Goal: Task Accomplishment & Management: Manage account settings

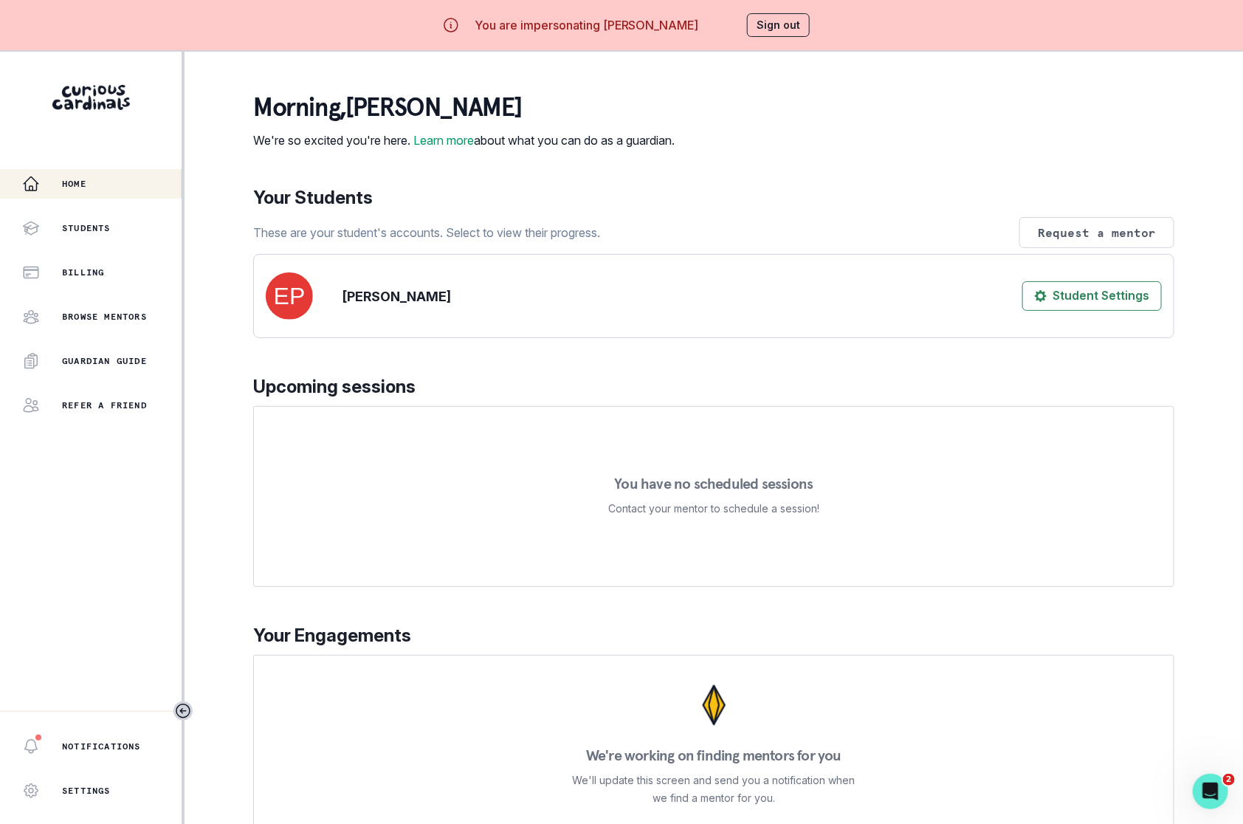
scroll to position [51, 0]
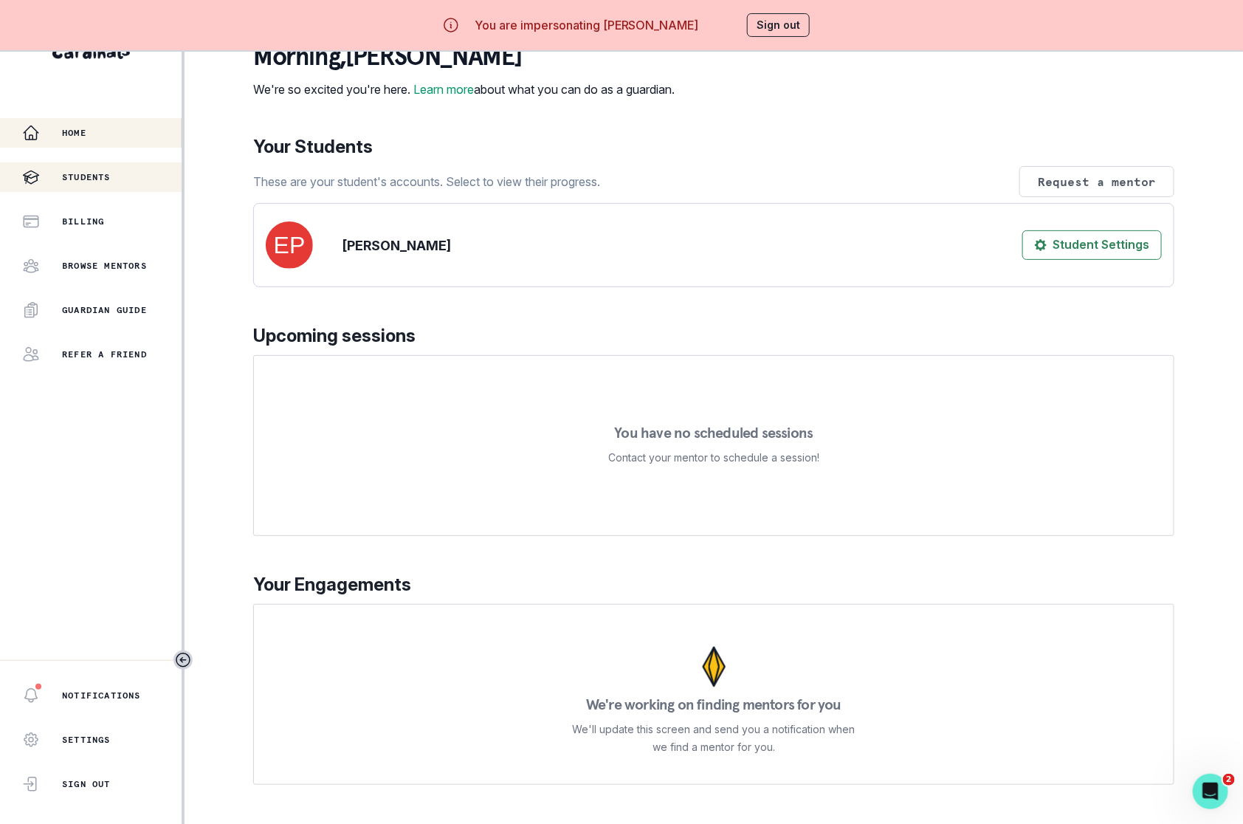
click at [92, 178] on p "Students" at bounding box center [86, 177] width 49 height 12
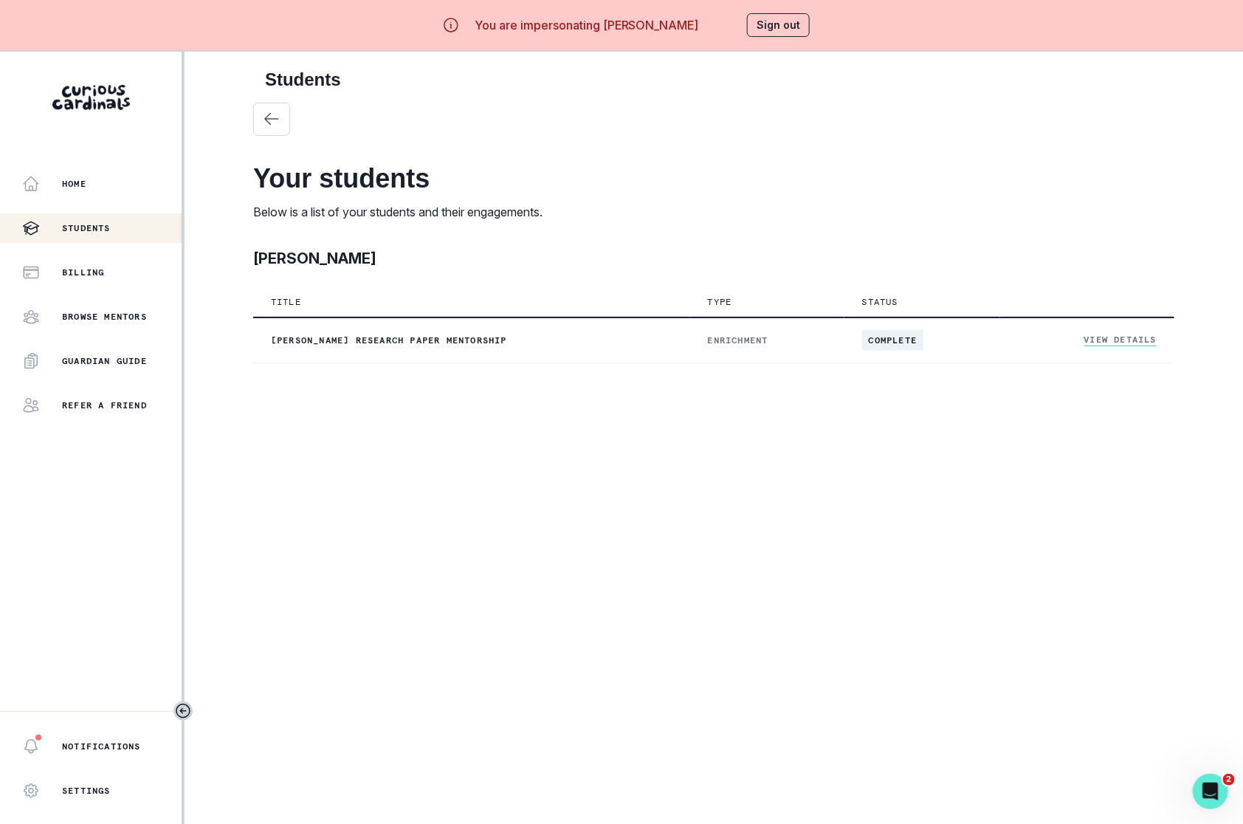
click at [1124, 314] on th at bounding box center [1087, 302] width 174 height 30
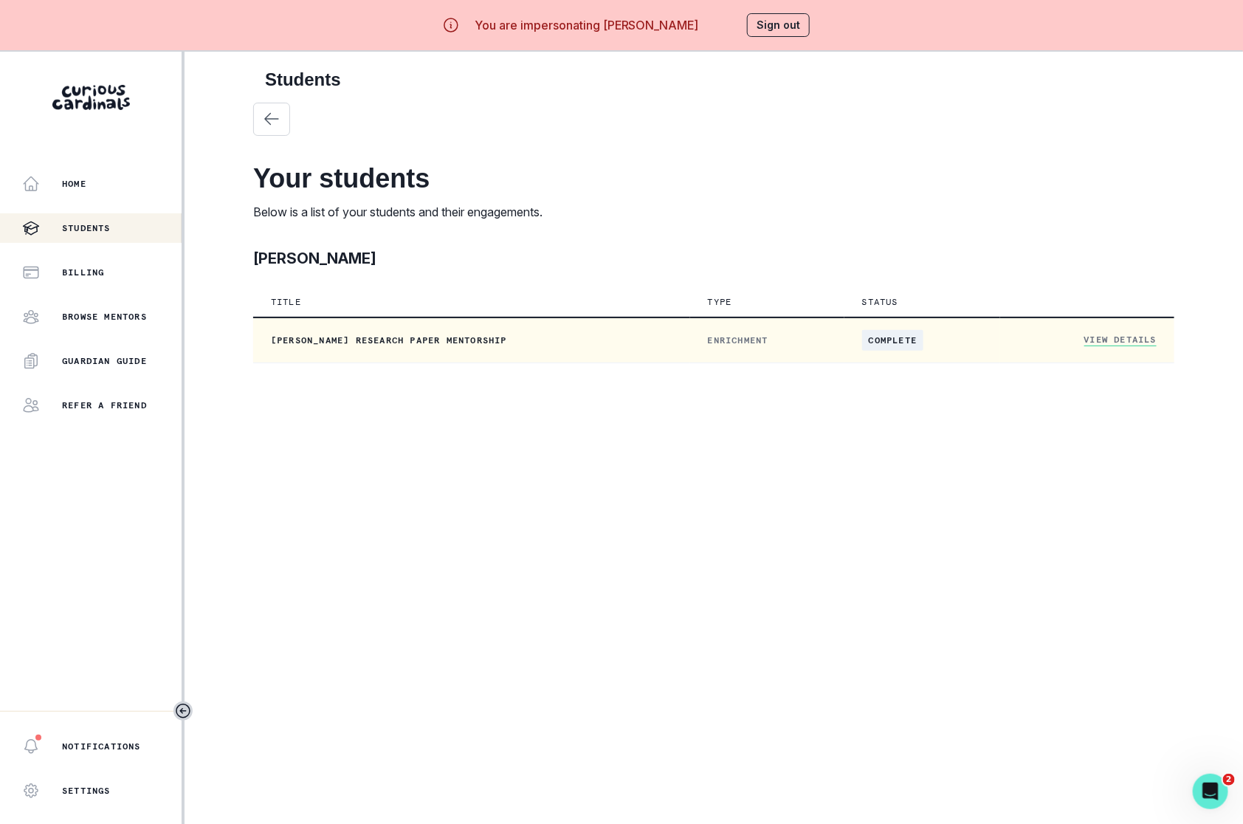
click at [1121, 331] on td "View Details" at bounding box center [1087, 340] width 174 height 46
click at [1119, 341] on link "View Details" at bounding box center [1120, 340] width 72 height 13
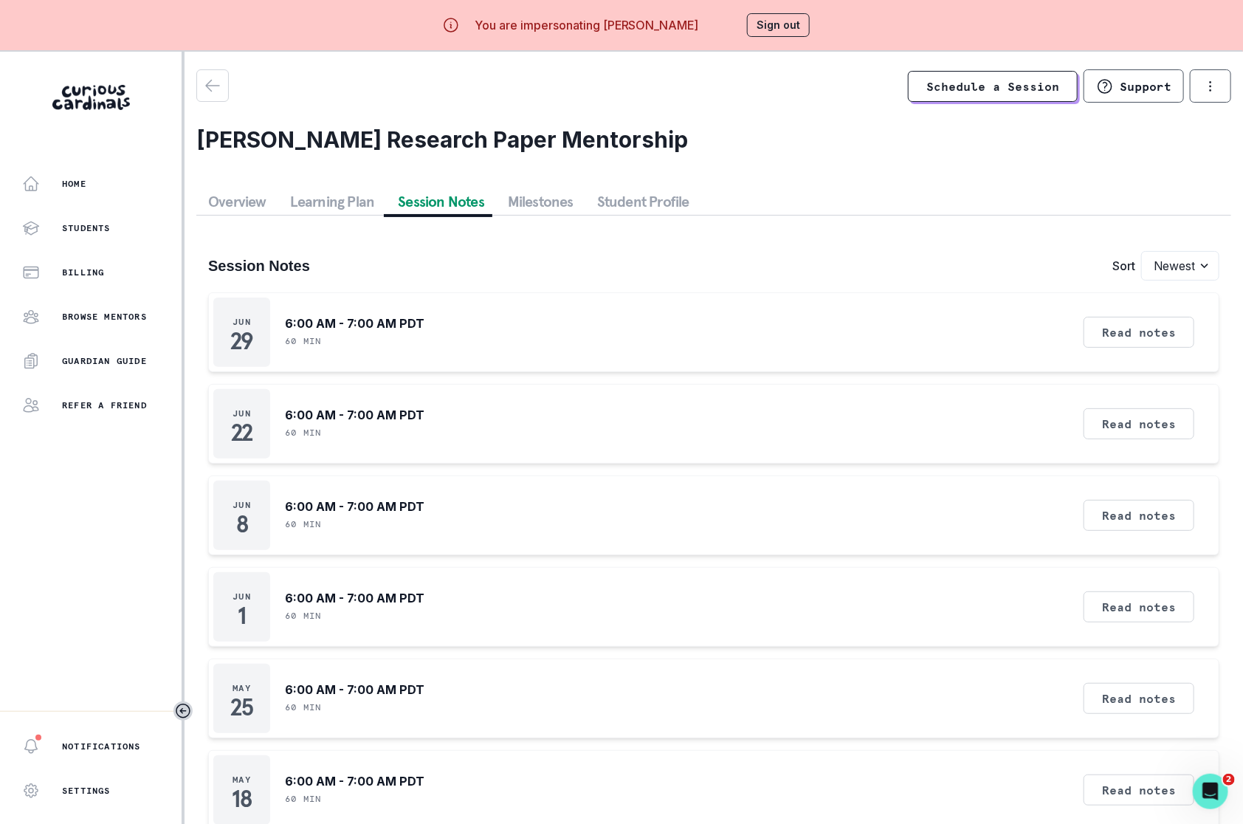
click at [453, 202] on button "Session Notes" at bounding box center [441, 201] width 110 height 27
click at [628, 199] on button "Student Profile" at bounding box center [643, 201] width 116 height 27
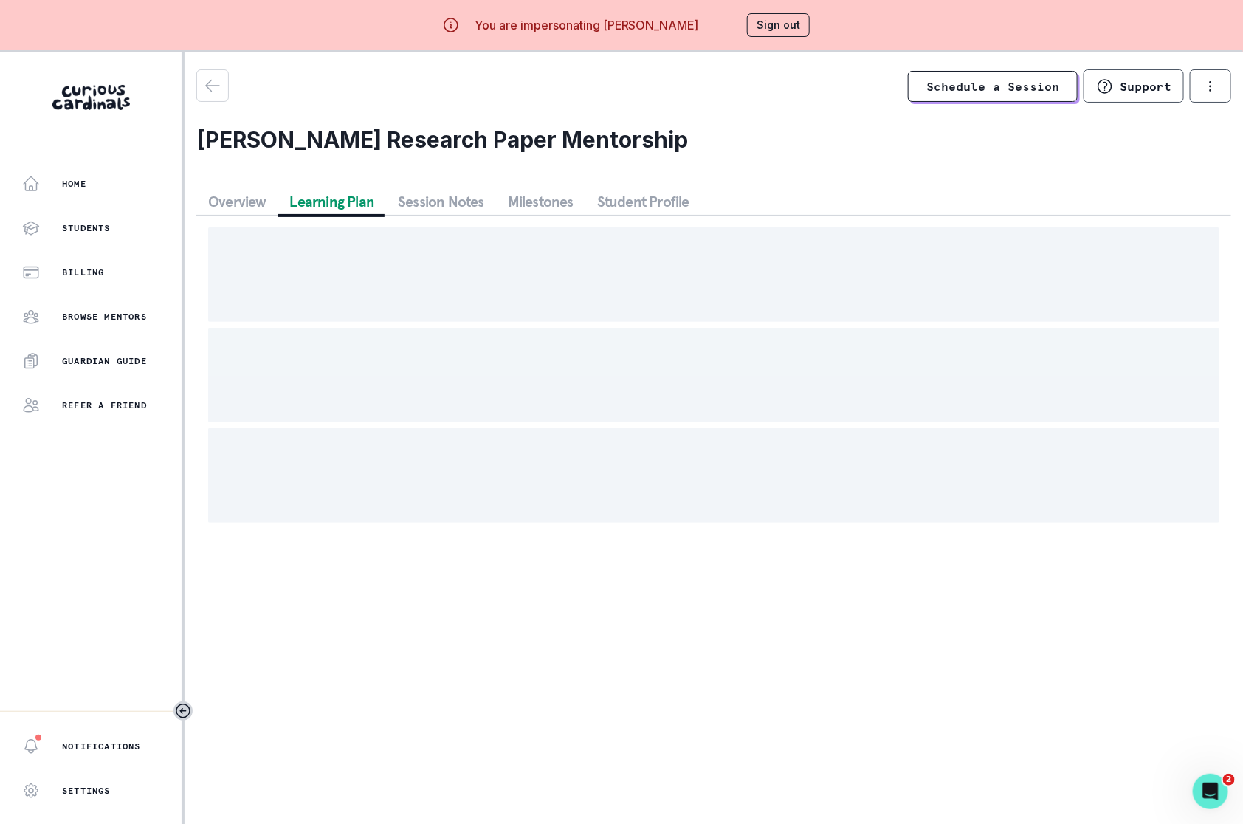
click at [334, 207] on button "Learning Plan" at bounding box center [332, 201] width 109 height 27
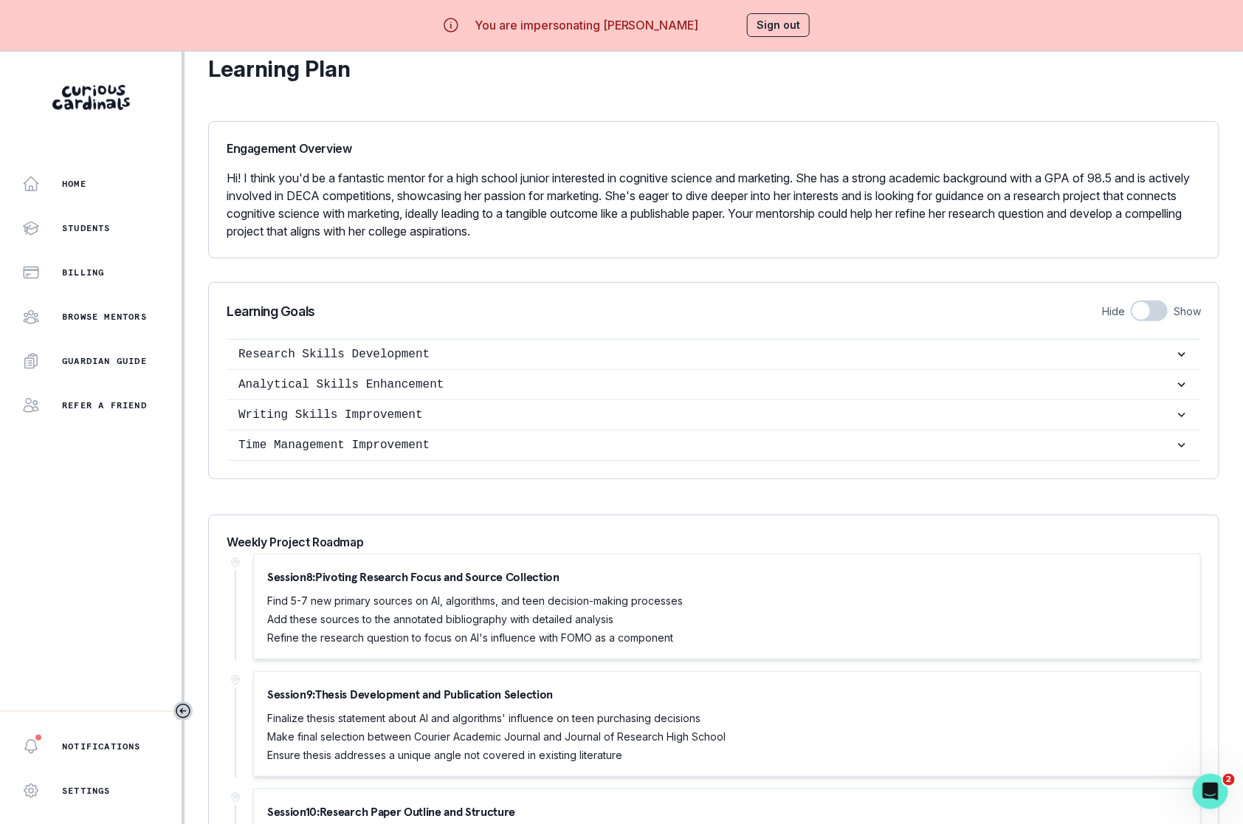
scroll to position [184, 0]
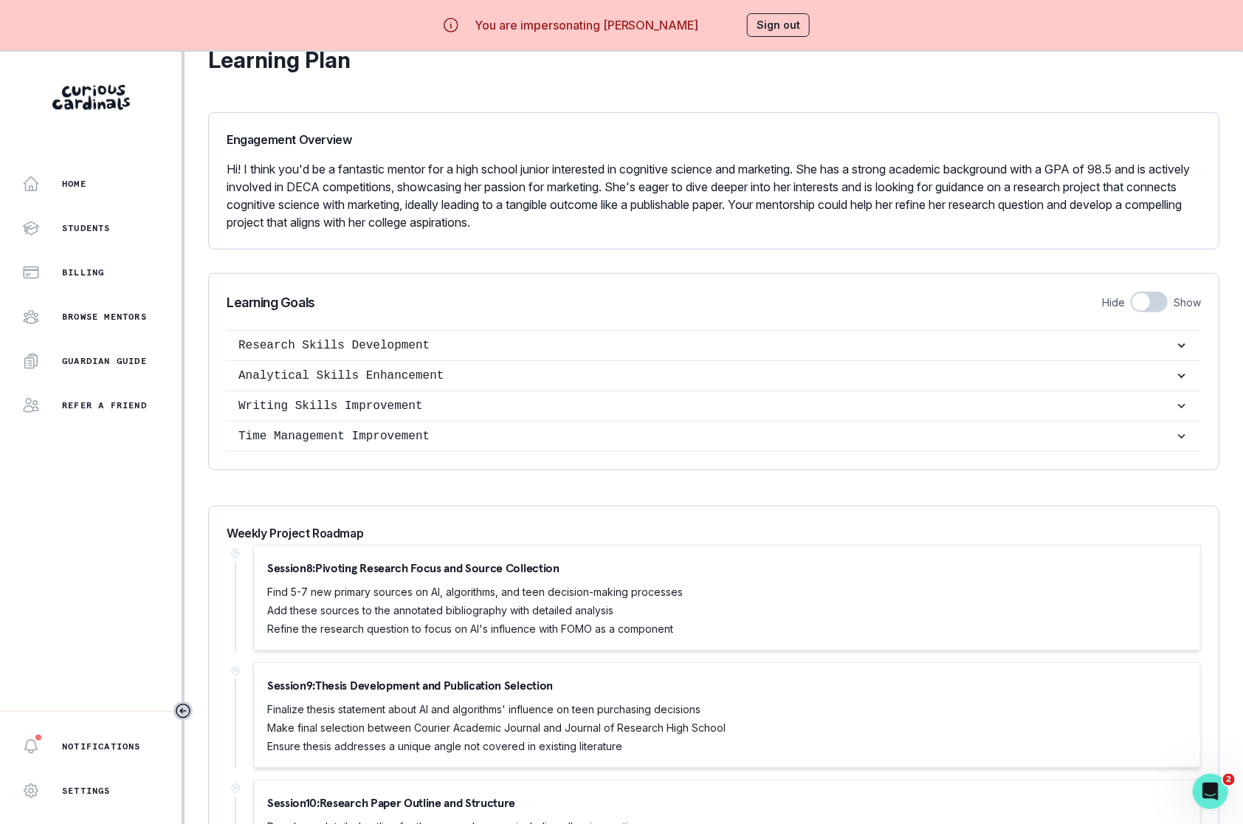
click at [1141, 303] on span at bounding box center [1141, 302] width 18 height 18
click at [1131, 292] on input "checkbox" at bounding box center [1130, 291] width 1 height 1
checkbox input "true"
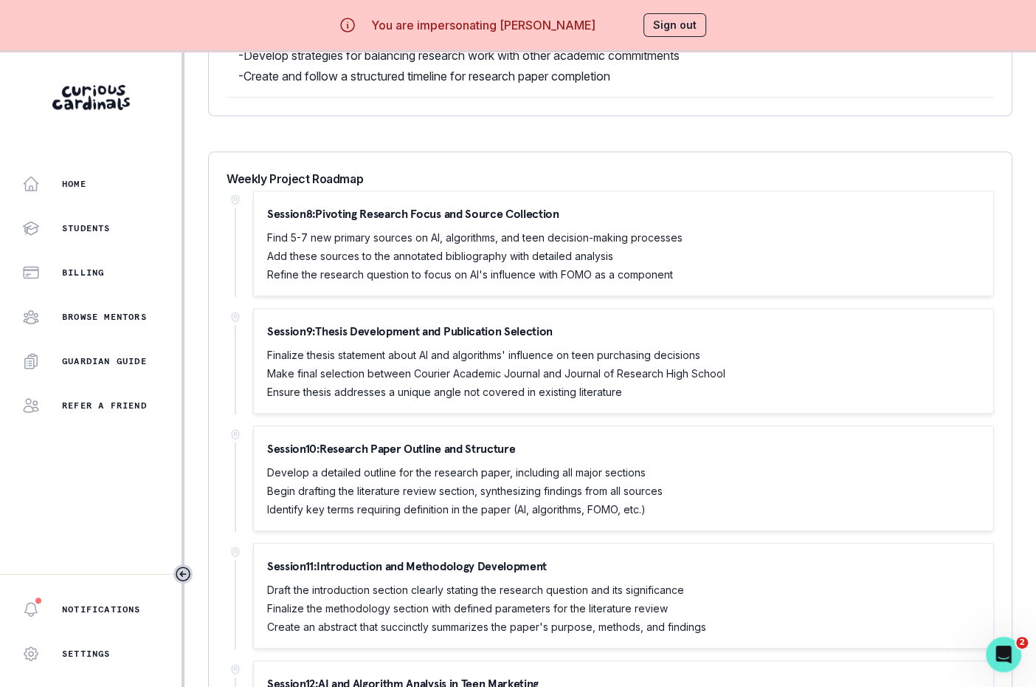
scroll to position [867, 0]
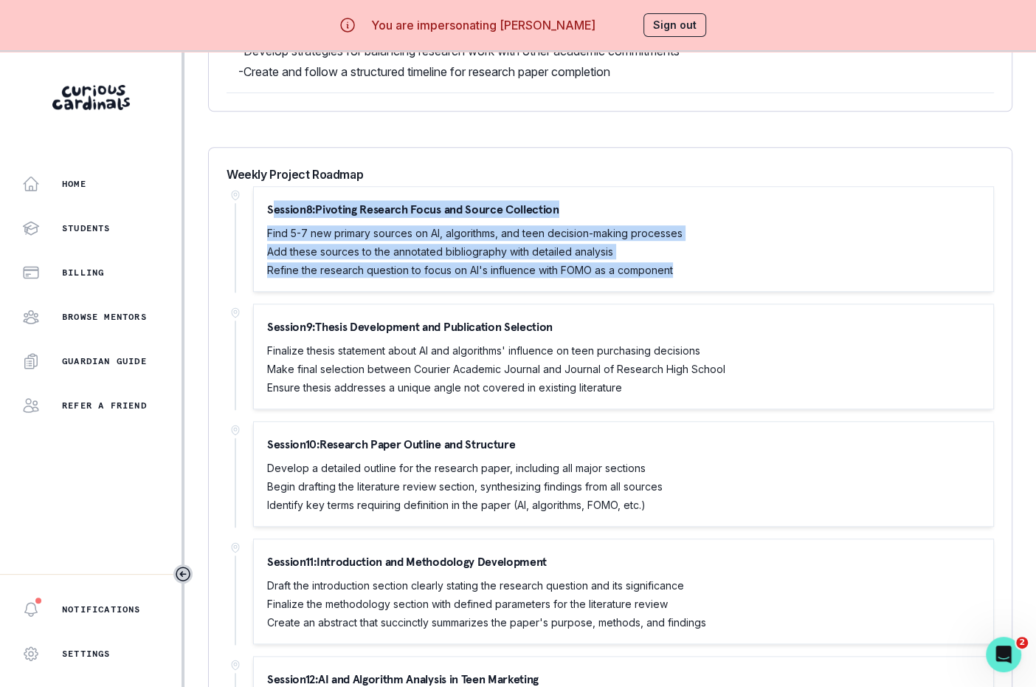
drag, startPoint x: 269, startPoint y: 205, endPoint x: 744, endPoint y: 284, distance: 481.2
click at [744, 284] on div "Session 8 : Pivoting Research Focus and Source Collection Find 5-7 new primary …" at bounding box center [624, 239] width 740 height 104
click at [730, 187] on div "Session 8 : Pivoting Research Focus and Source Collection Find 5-7 new primary …" at bounding box center [624, 239] width 740 height 104
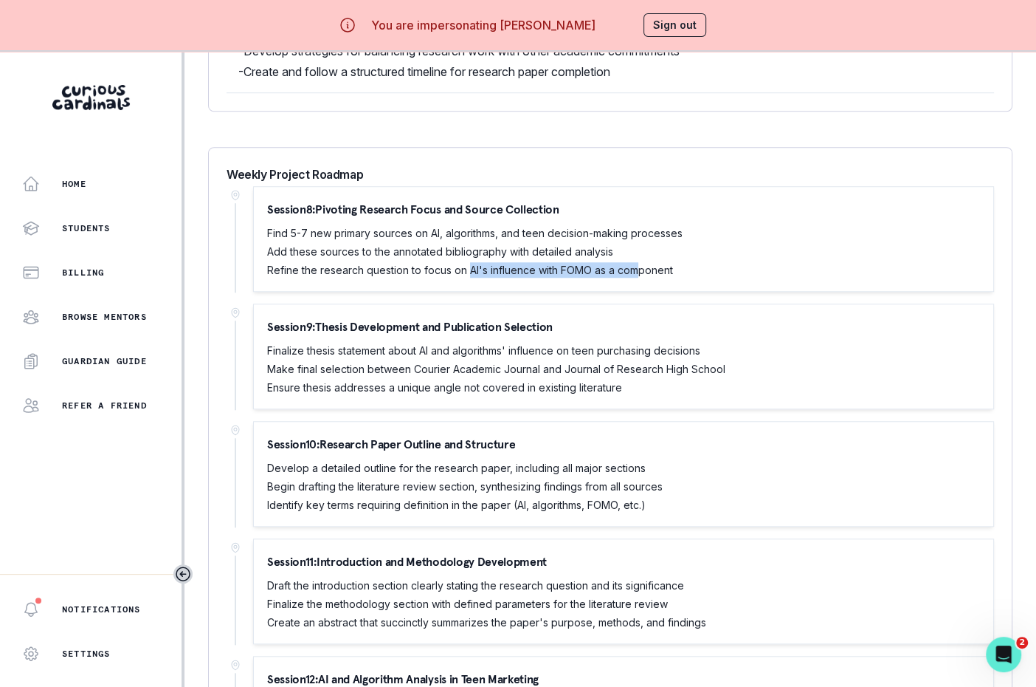
drag, startPoint x: 468, startPoint y: 264, endPoint x: 639, endPoint y: 266, distance: 171.3
click at [639, 266] on p "Refine the research question to focus on AI's influence with FOMO as a component" at bounding box center [475, 270] width 416 height 16
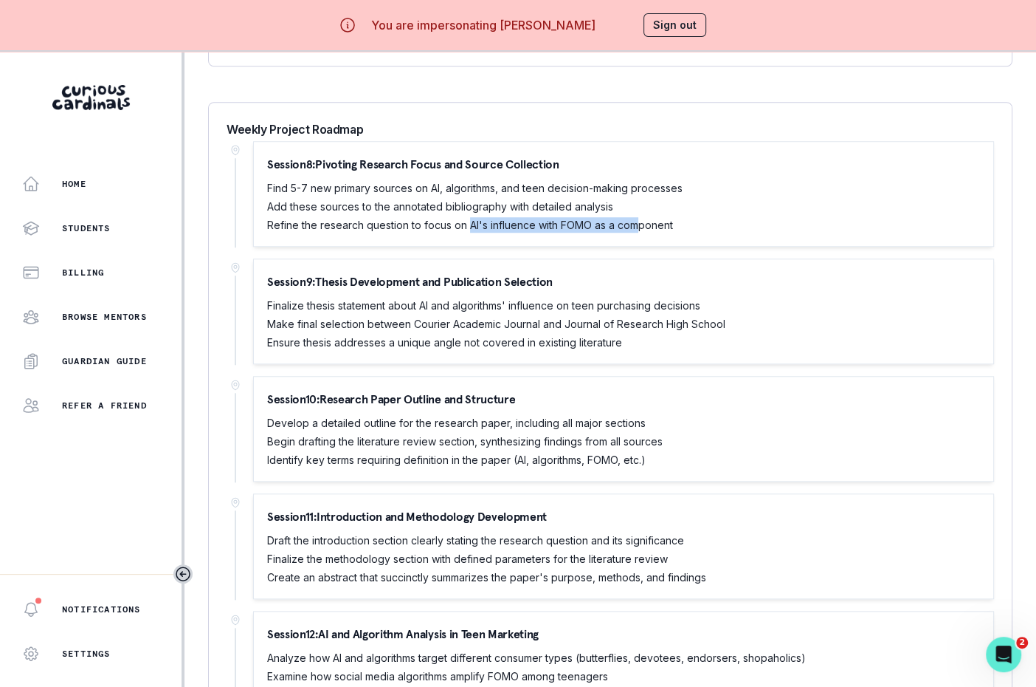
scroll to position [956, 0]
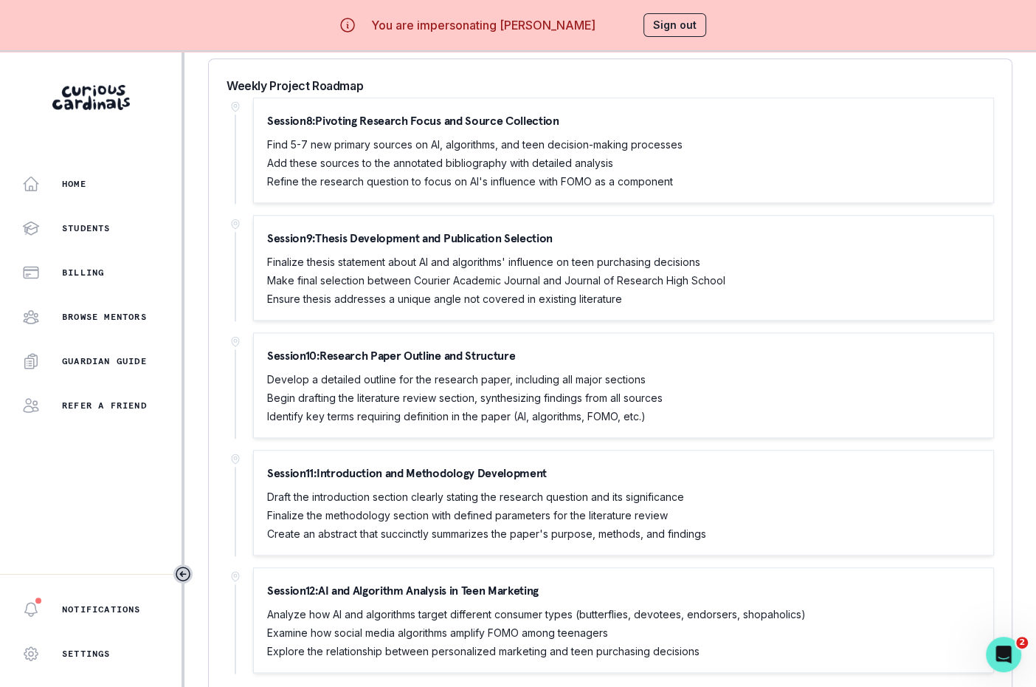
click at [464, 238] on p "Session 9 : Thesis Development and Publication Selection" at bounding box center [410, 238] width 286 height 18
click at [425, 348] on p "Session 10 : Research Paper Outline and Structure" at bounding box center [391, 355] width 248 height 18
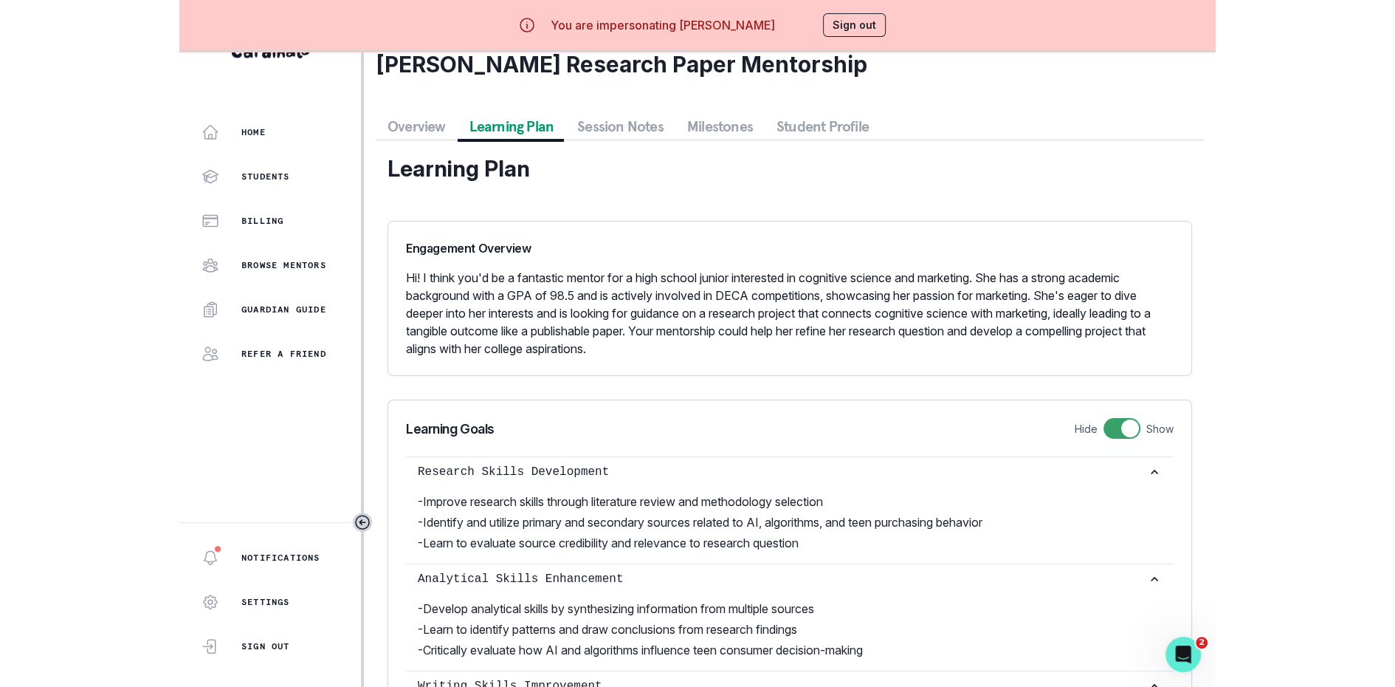
scroll to position [0, 0]
